Goal: Task Accomplishment & Management: Manage account settings

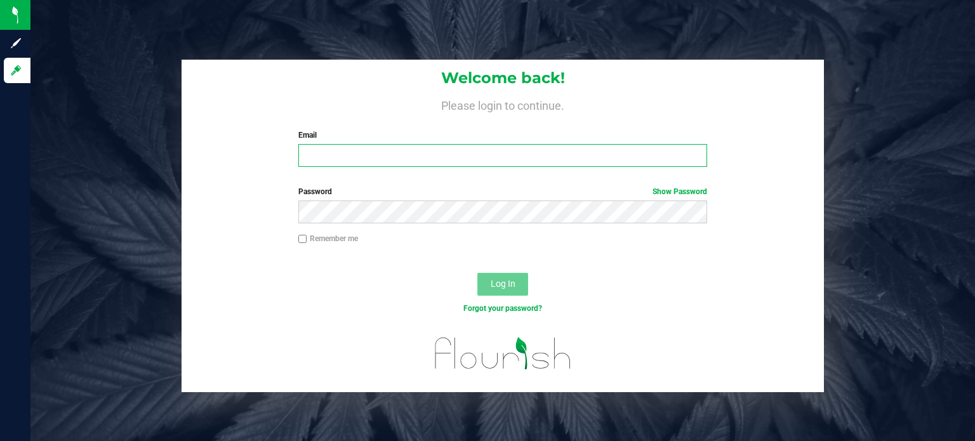
type input "[EMAIL_ADDRESS][PERSON_NAME][DOMAIN_NAME]"
click at [489, 287] on button "Log In" at bounding box center [502, 284] width 51 height 23
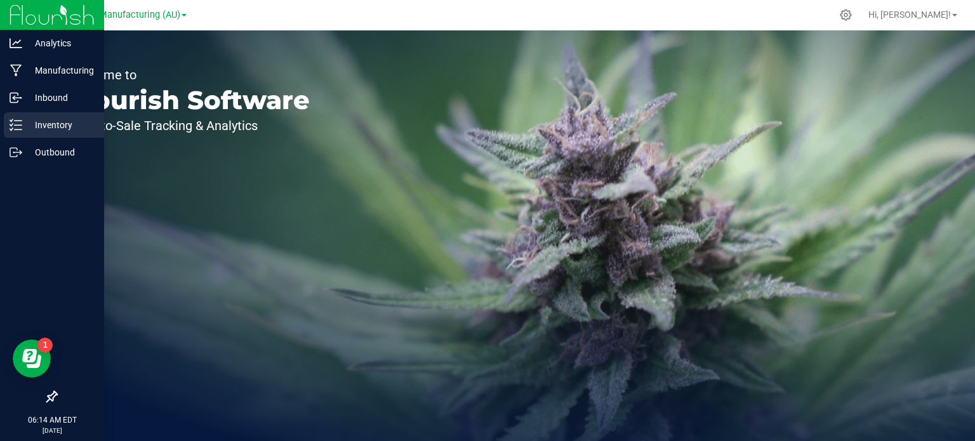
click at [22, 129] on p "Inventory" at bounding box center [60, 124] width 76 height 15
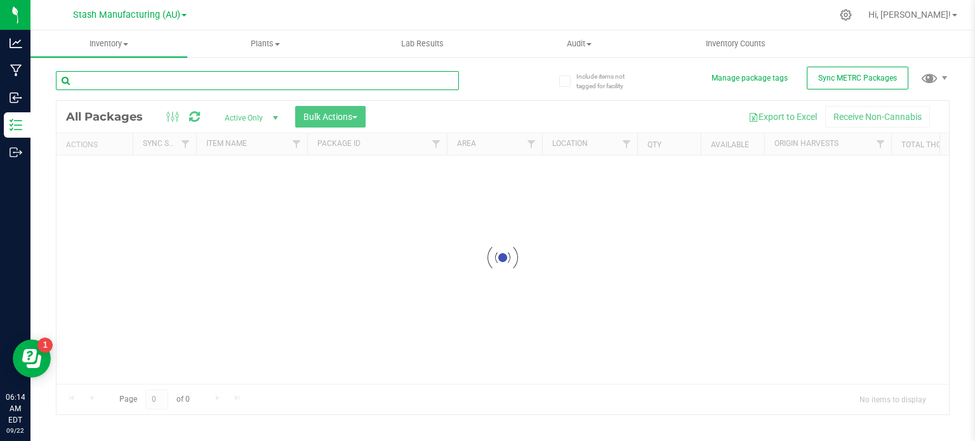
click at [113, 77] on input "text" at bounding box center [257, 80] width 403 height 19
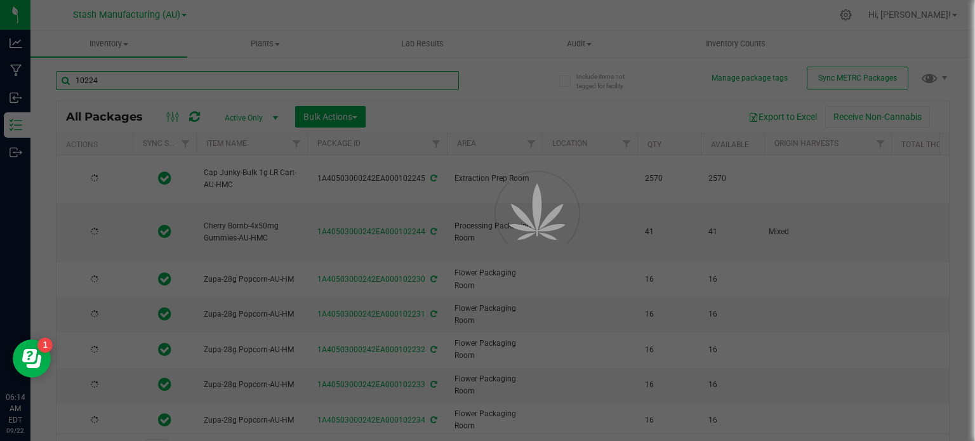
type input "102245"
type input "[DATE]"
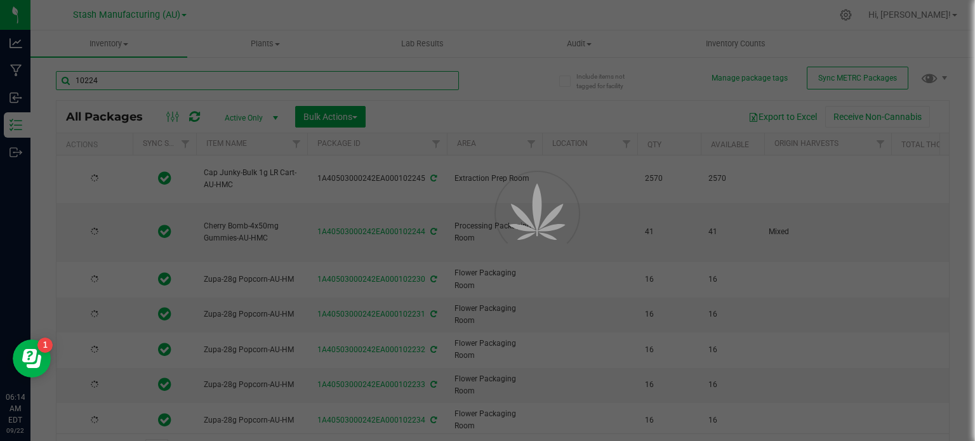
type input "[DATE]"
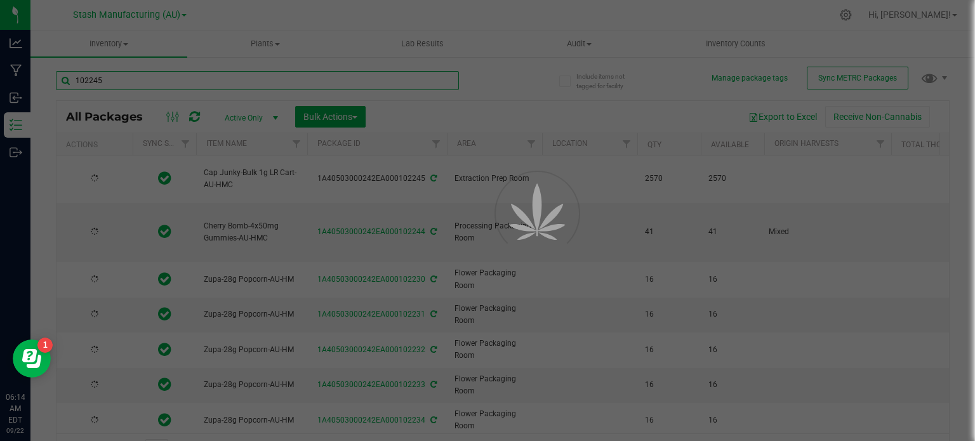
type input "[DATE]"
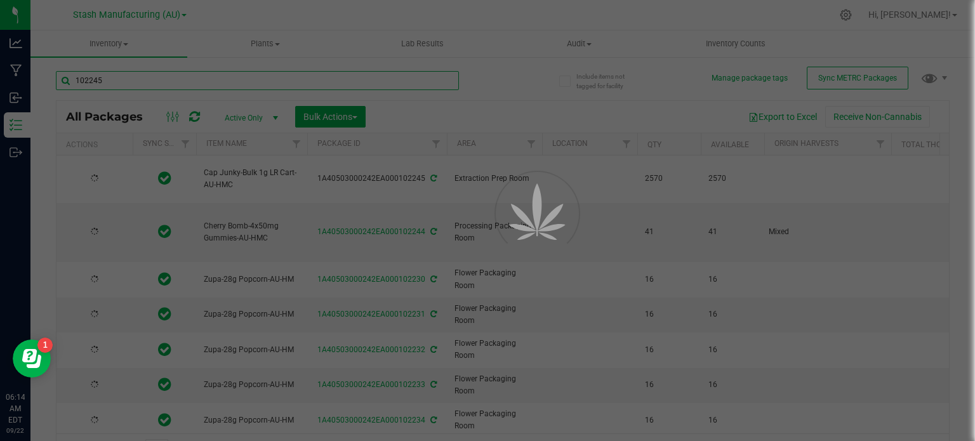
type input "[DATE]"
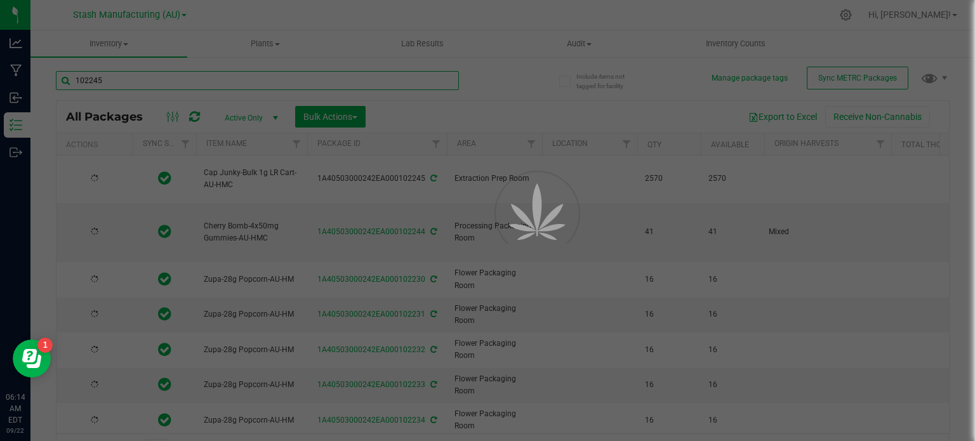
type input "[DATE]"
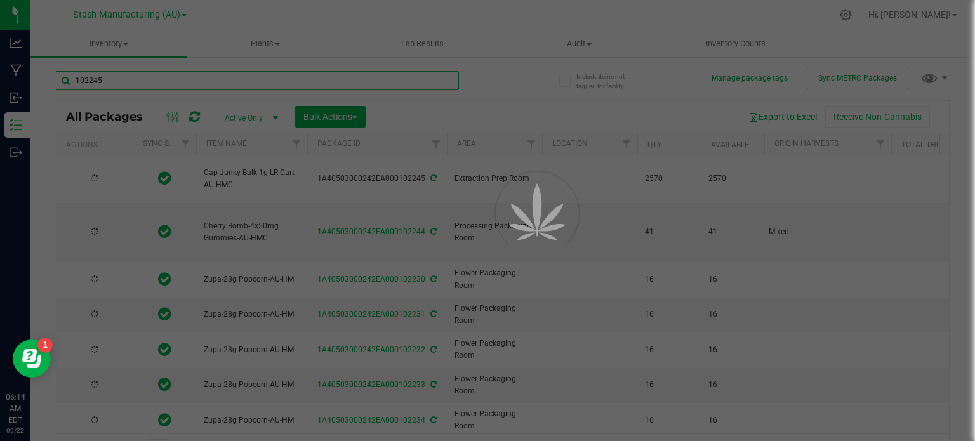
type input "[DATE]"
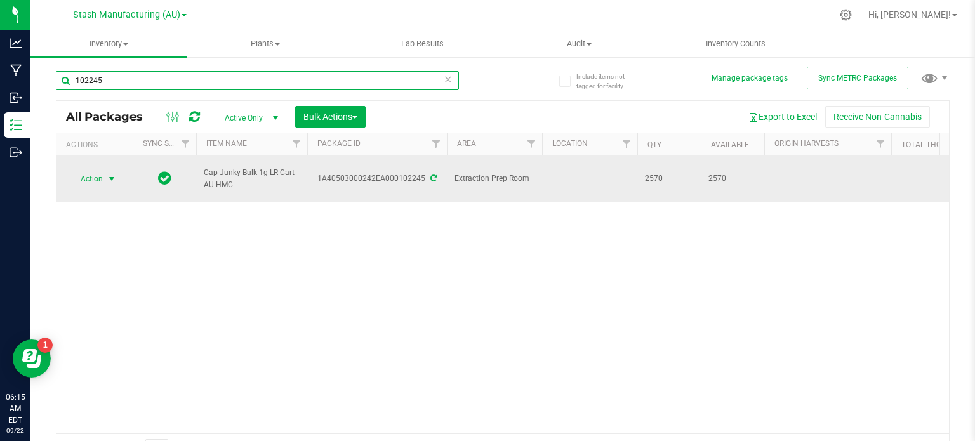
type input "102245"
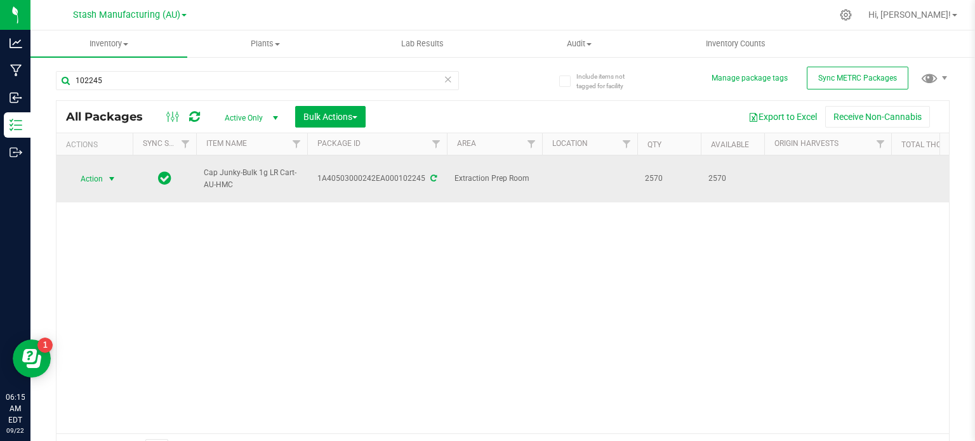
click at [95, 178] on span "Action" at bounding box center [86, 179] width 34 height 18
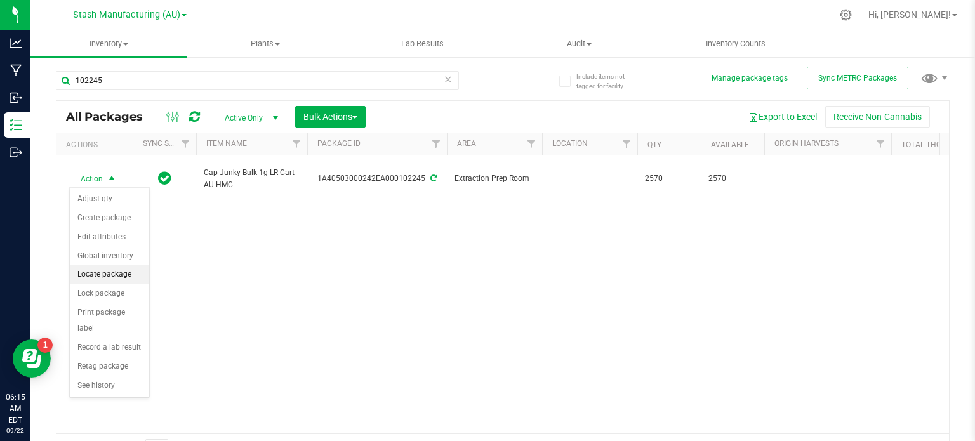
click at [122, 279] on li "Locate package" at bounding box center [109, 274] width 79 height 19
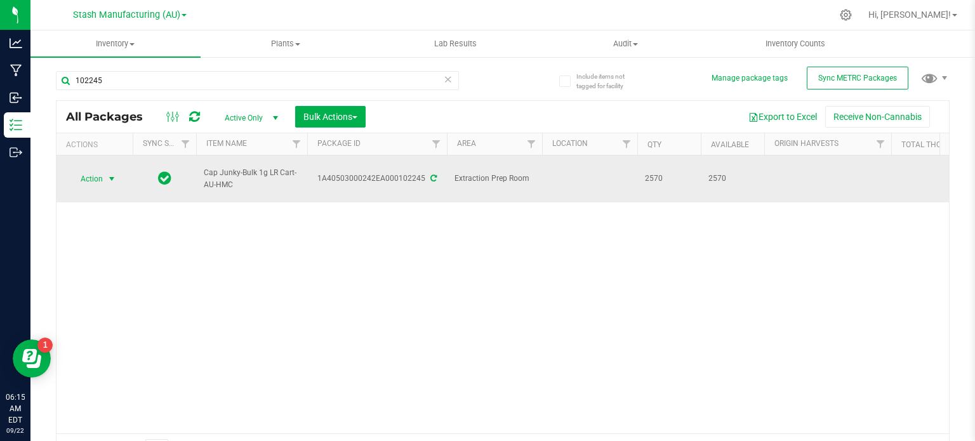
click at [87, 182] on span "Action" at bounding box center [86, 179] width 34 height 18
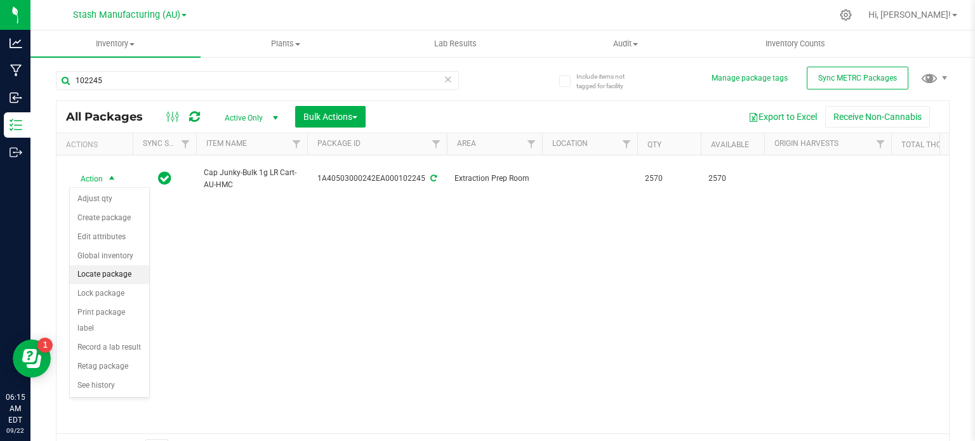
click at [129, 274] on li "Locate package" at bounding box center [109, 274] width 79 height 19
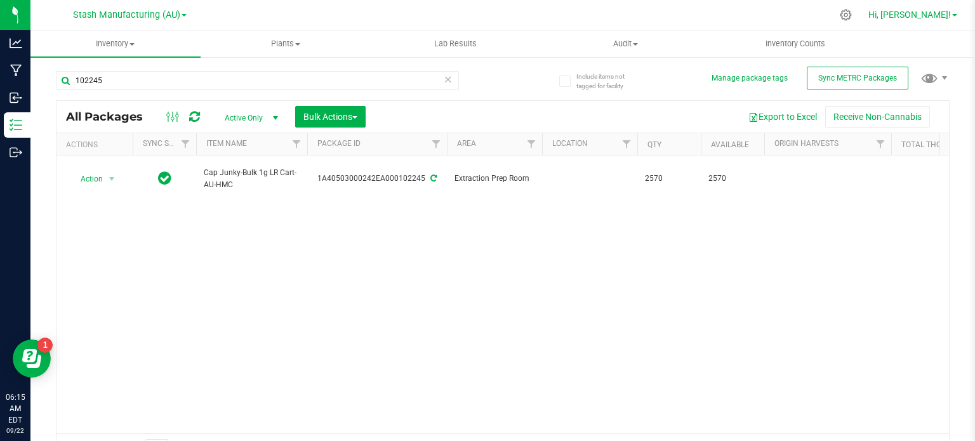
click at [668, 17] on span "Hi, [PERSON_NAME]!" at bounding box center [909, 15] width 82 height 10
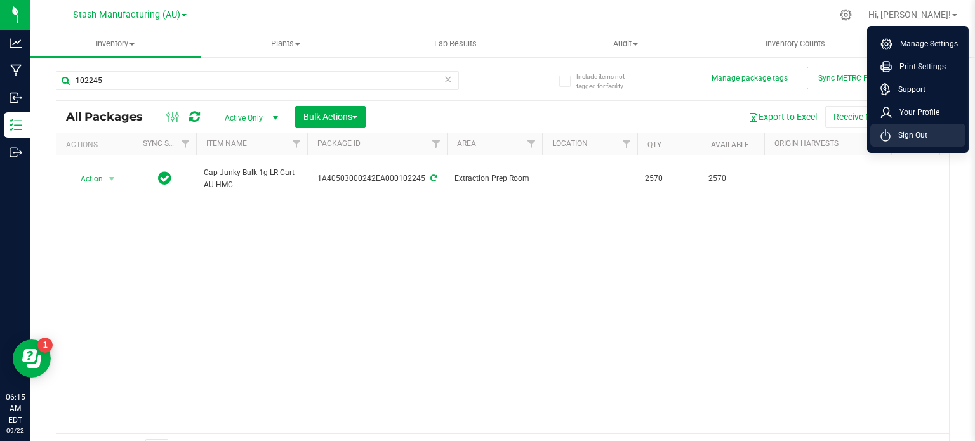
click at [668, 136] on span "Sign Out" at bounding box center [908, 135] width 37 height 13
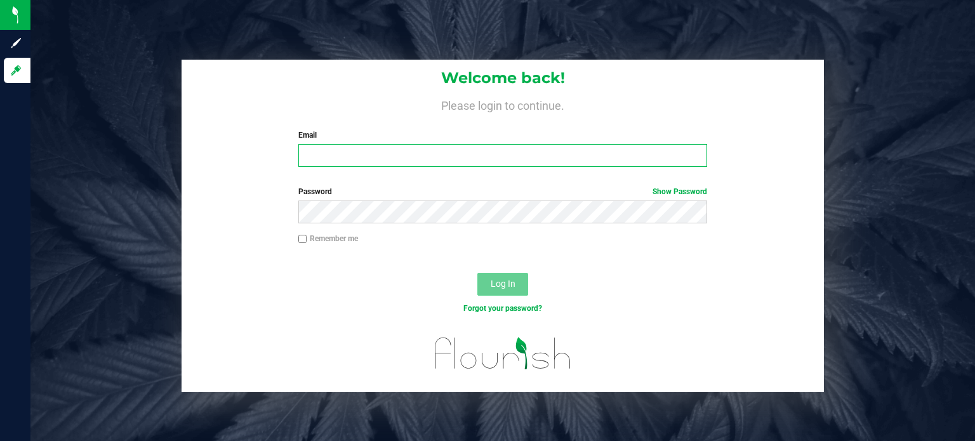
type input "[EMAIL_ADDRESS][PERSON_NAME][DOMAIN_NAME]"
click at [505, 284] on span "Log In" at bounding box center [502, 284] width 25 height 10
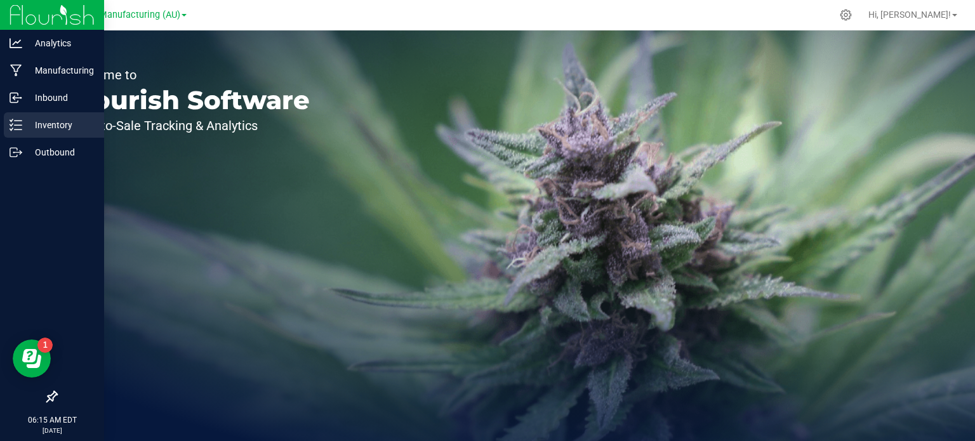
click at [19, 121] on line at bounding box center [18, 121] width 7 height 0
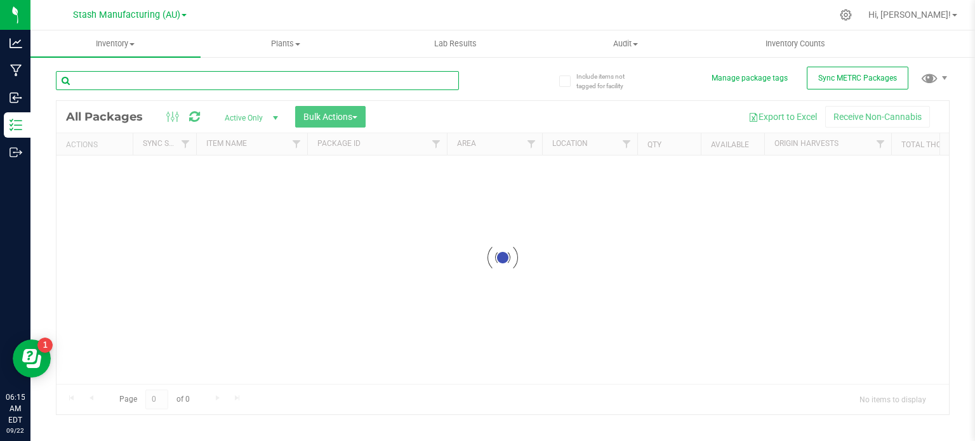
click at [145, 83] on input "text" at bounding box center [257, 80] width 403 height 19
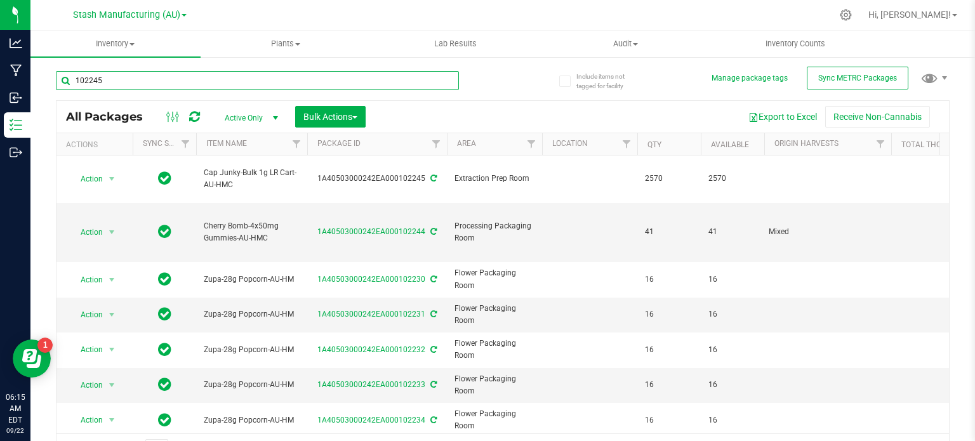
type input "102245"
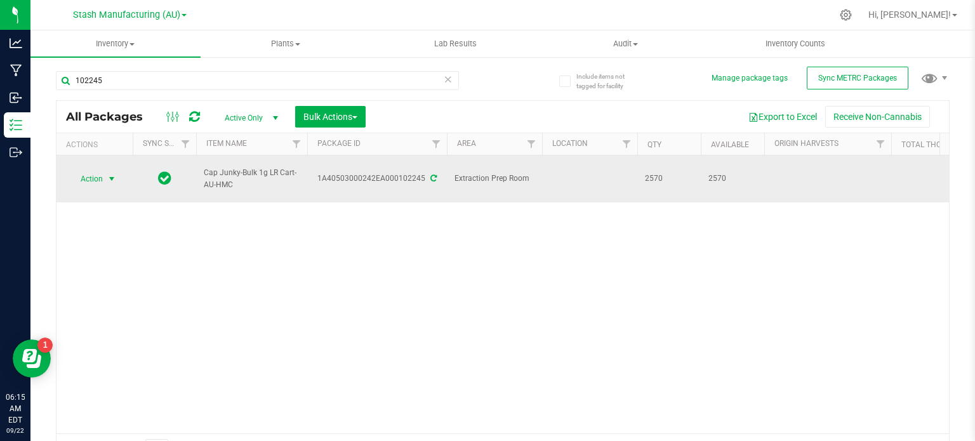
click at [108, 177] on span "select" at bounding box center [112, 179] width 10 height 10
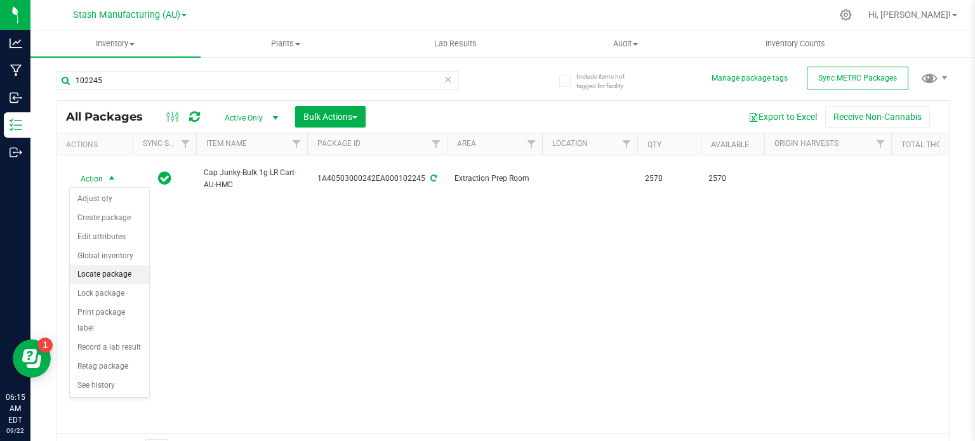
click at [112, 276] on li "Locate package" at bounding box center [109, 274] width 79 height 19
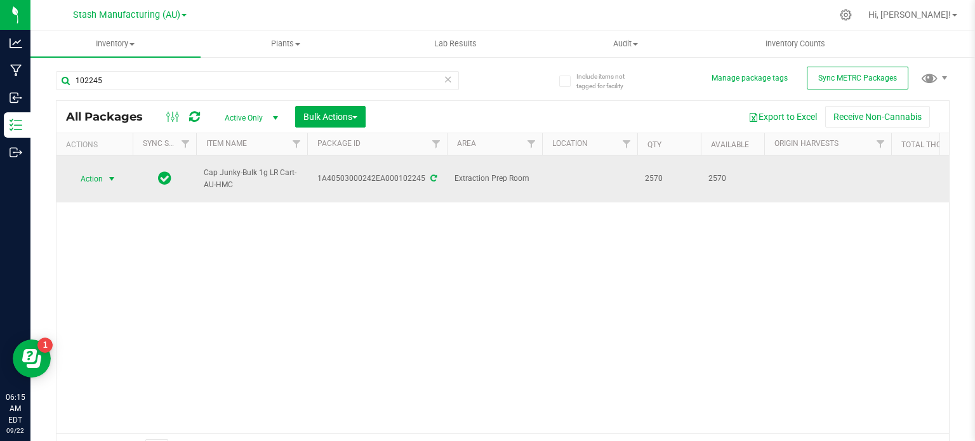
click at [101, 181] on span "Action" at bounding box center [86, 179] width 34 height 18
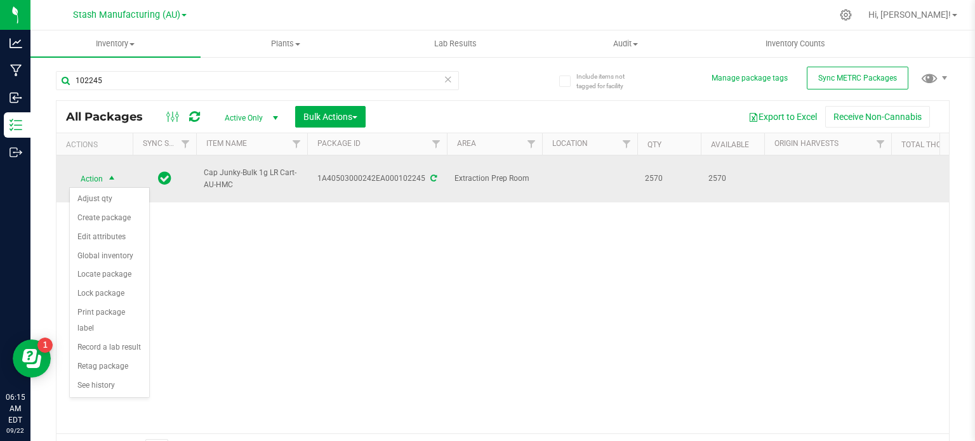
click at [101, 181] on span "Action" at bounding box center [86, 179] width 34 height 18
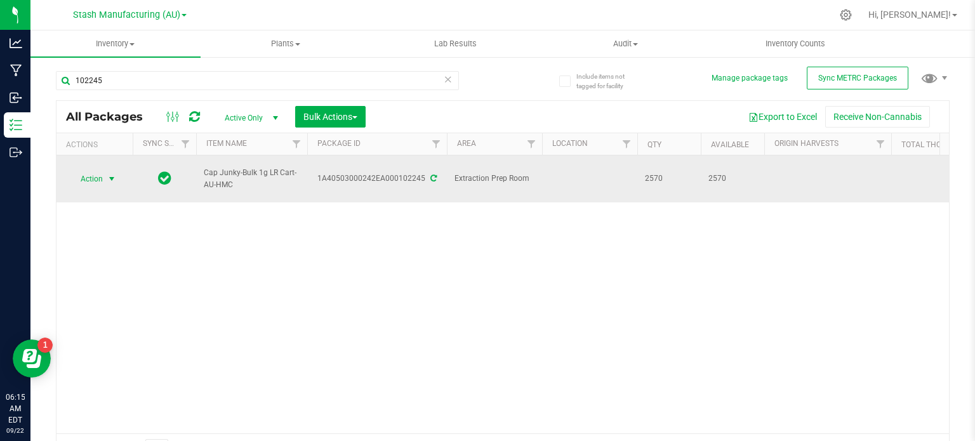
click at [101, 181] on span "Action" at bounding box center [86, 179] width 34 height 18
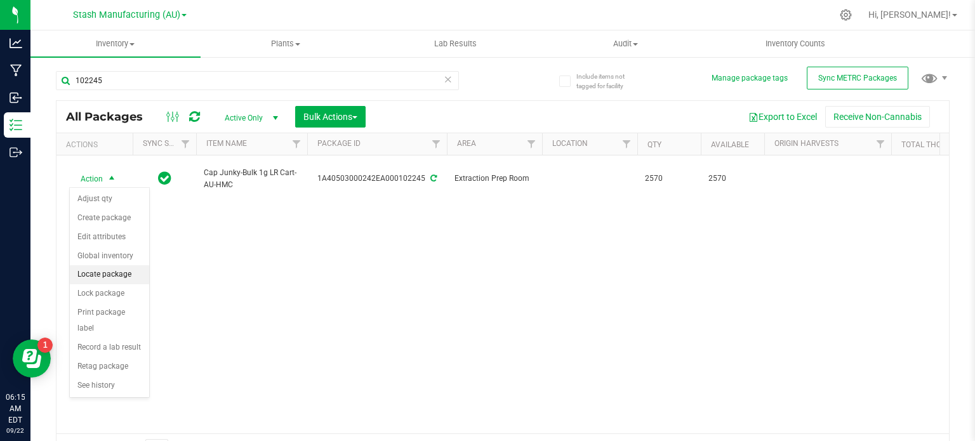
click at [119, 275] on li "Locate package" at bounding box center [109, 274] width 79 height 19
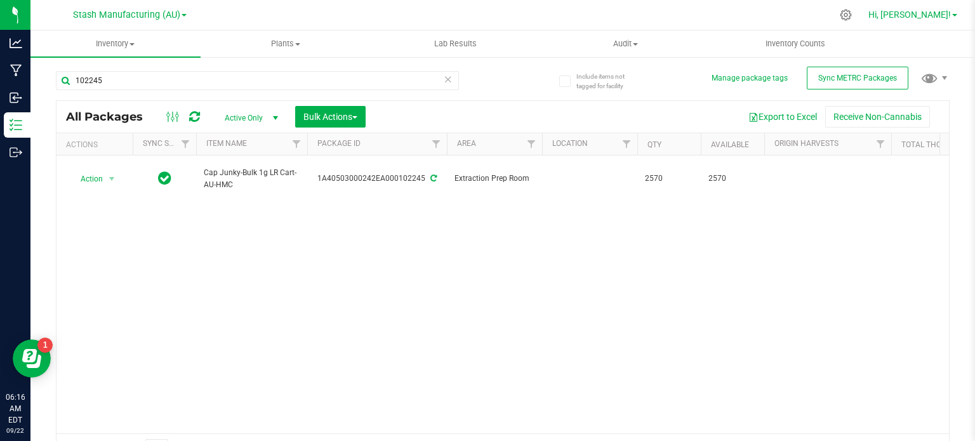
click at [936, 16] on span "Hi, [PERSON_NAME]!" at bounding box center [909, 15] width 82 height 10
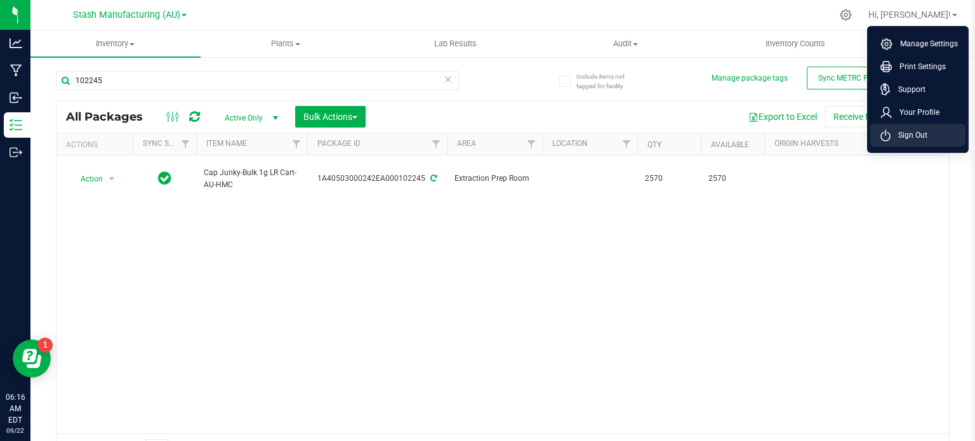
click at [891, 141] on span "Sign Out" at bounding box center [908, 135] width 37 height 13
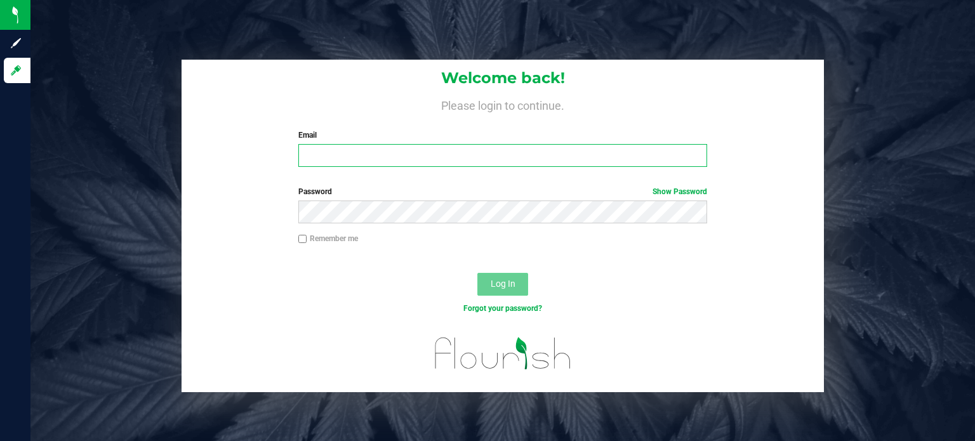
type input "[EMAIL_ADDRESS][PERSON_NAME][DOMAIN_NAME]"
click at [510, 294] on button "Log In" at bounding box center [502, 284] width 51 height 23
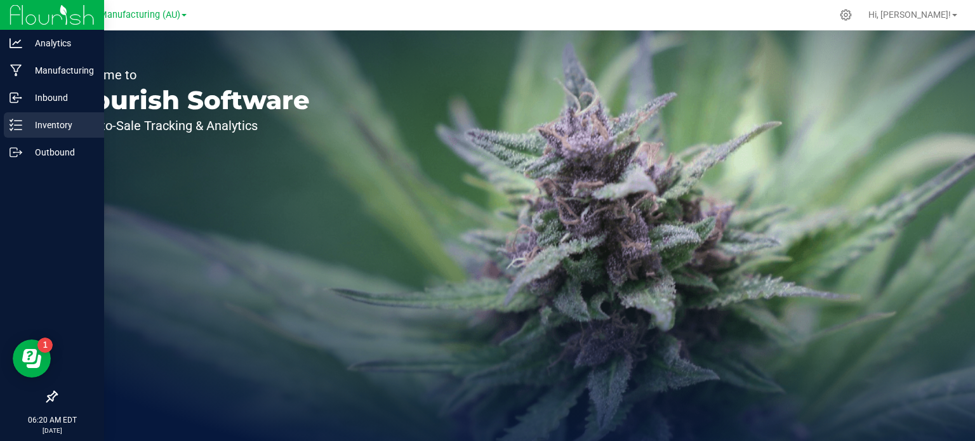
click at [18, 136] on div "Inventory" at bounding box center [54, 124] width 100 height 25
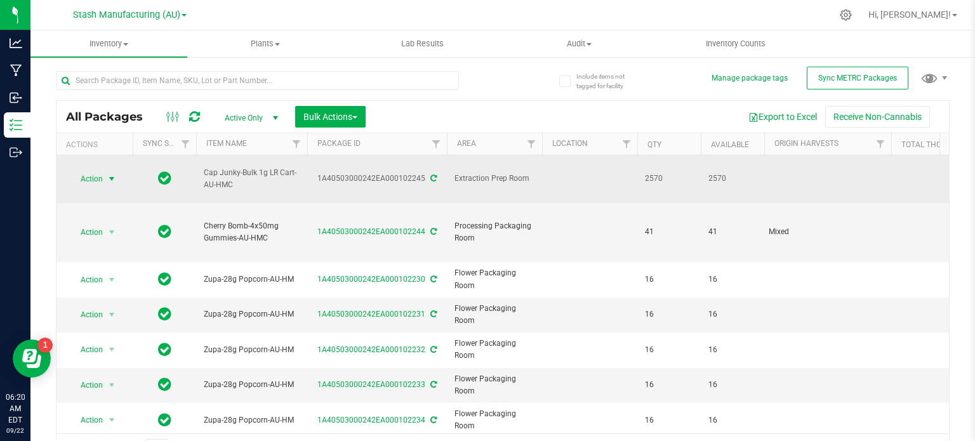
click at [104, 180] on span "select" at bounding box center [112, 179] width 16 height 18
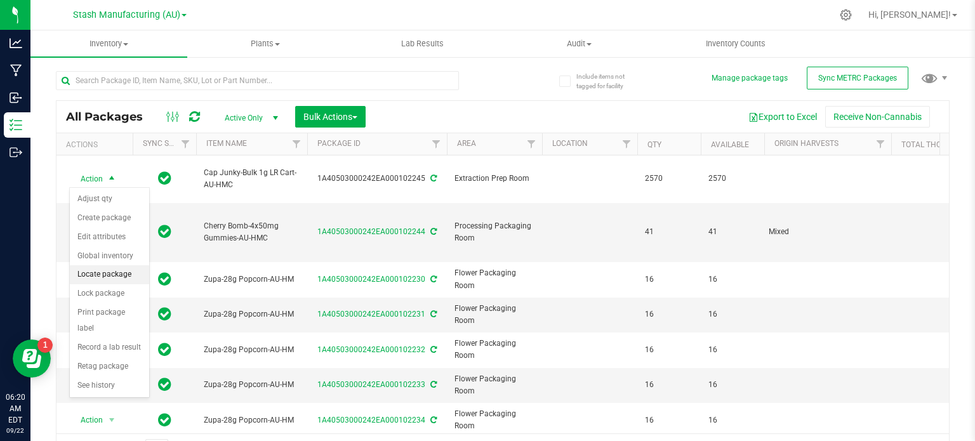
click at [116, 281] on li "Locate package" at bounding box center [109, 274] width 79 height 19
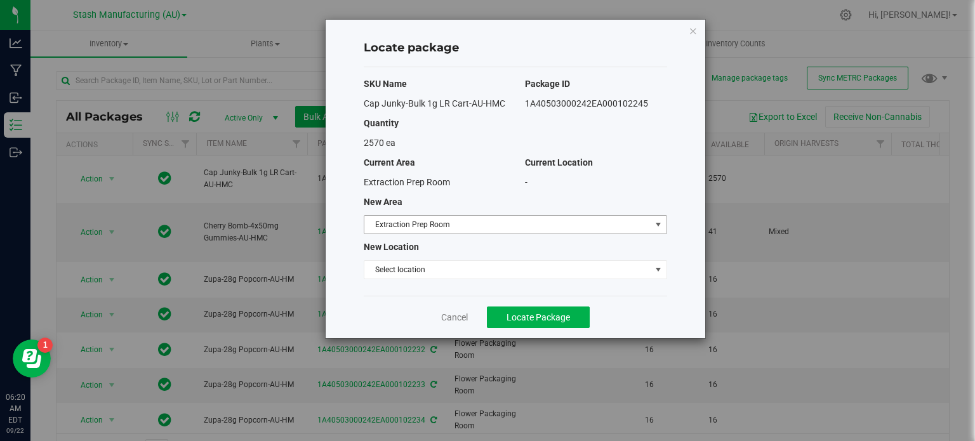
click at [452, 230] on span "Extraction Prep Room" at bounding box center [507, 225] width 286 height 18
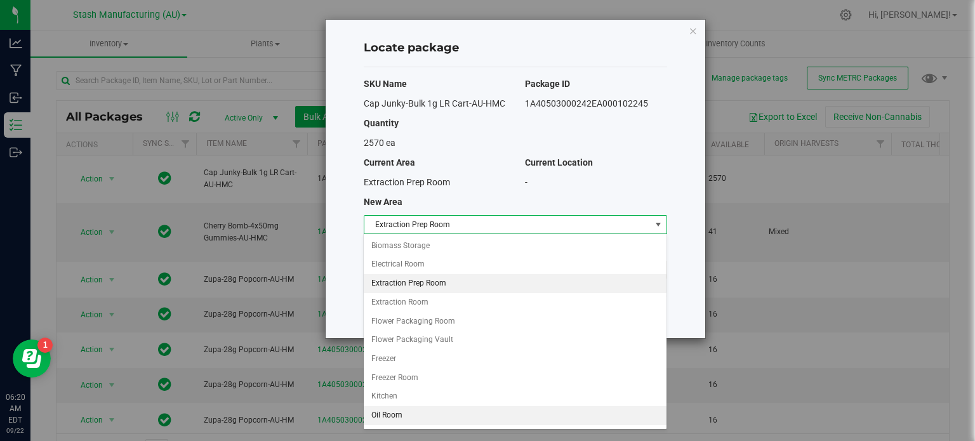
click at [415, 416] on li "Oil Room" at bounding box center [515, 415] width 302 height 19
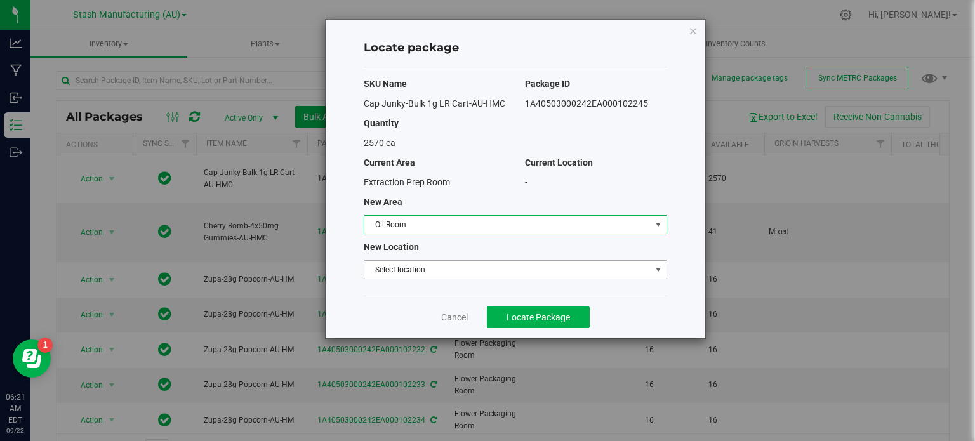
click at [450, 268] on span "Select location" at bounding box center [507, 270] width 286 height 18
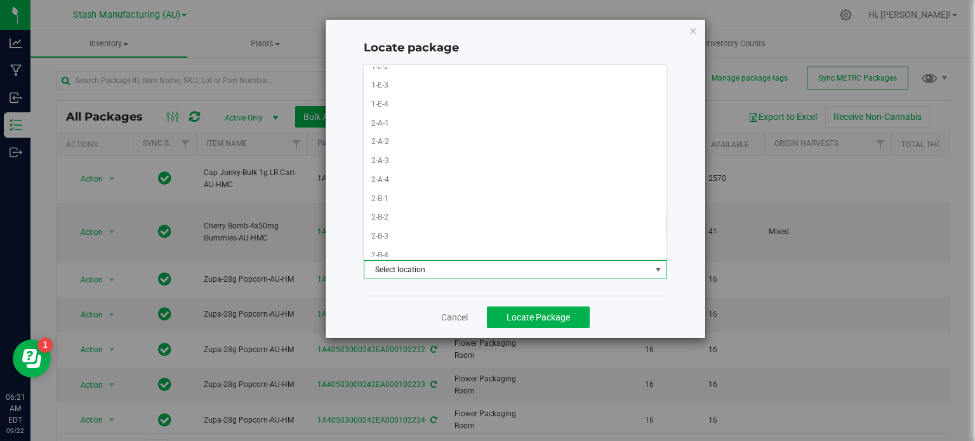
scroll to position [372, 0]
click at [416, 92] on li "2-A-2" at bounding box center [515, 100] width 302 height 19
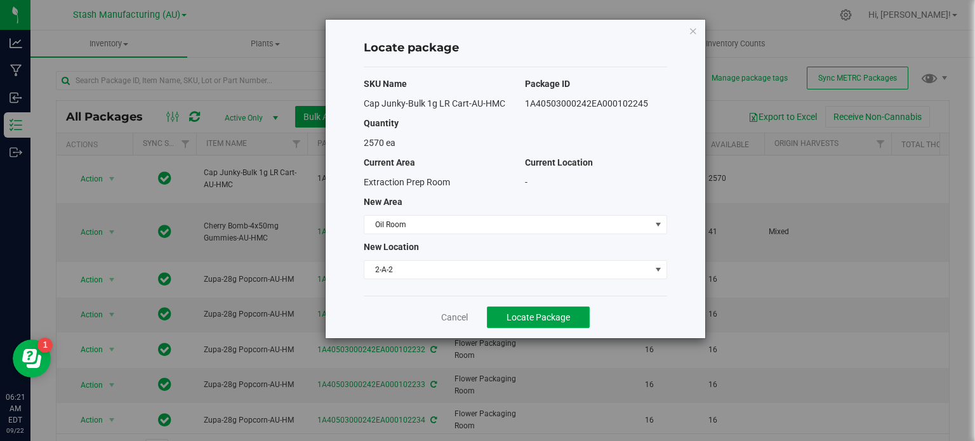
click at [545, 317] on span "Locate Package" at bounding box center [537, 317] width 63 height 10
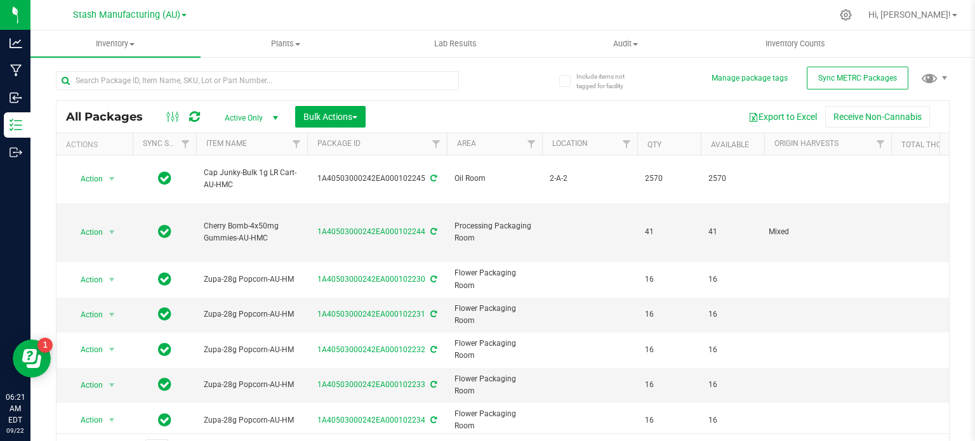
click at [493, 76] on div at bounding box center [279, 80] width 447 height 41
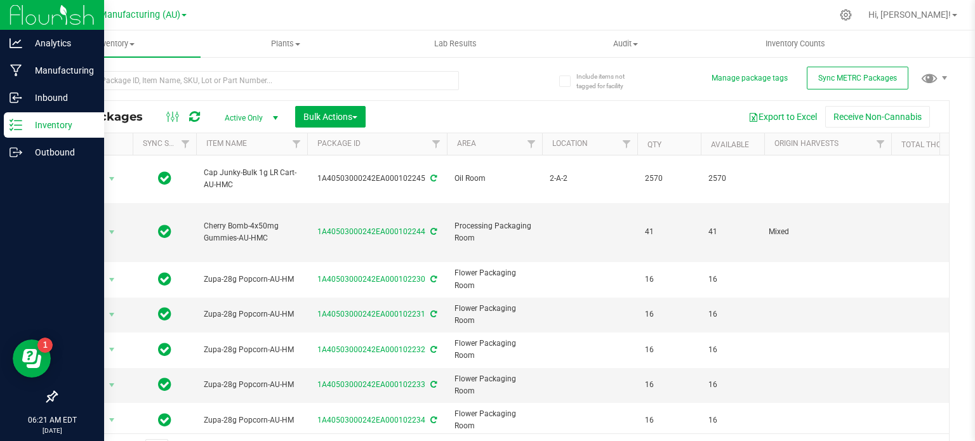
click at [25, 172] on div at bounding box center [52, 276] width 104 height 218
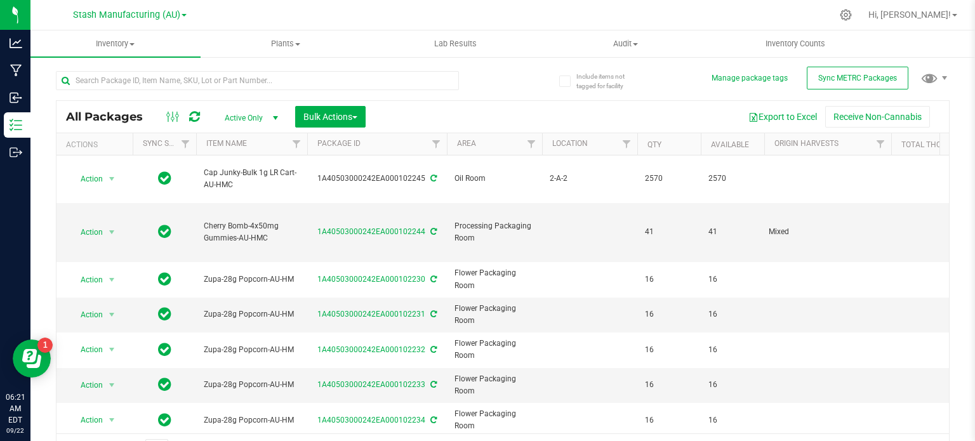
click at [50, 168] on div "Include items not tagged for facility Manage package tags Sync METRC Packages A…" at bounding box center [502, 249] width 944 height 387
click at [944, 203] on div "Include items not tagged for facility Manage package tags Sync METRC Packages A…" at bounding box center [502, 249] width 944 height 387
click at [949, 119] on div "Include items not tagged for facility Manage package tags Sync METRC Packages A…" at bounding box center [502, 249] width 944 height 387
click at [424, 106] on div "Export to Excel Receive Non-Cannabis" at bounding box center [657, 117] width 564 height 22
click at [581, 368] on td at bounding box center [589, 385] width 95 height 35
